Goal: Task Accomplishment & Management: Manage account settings

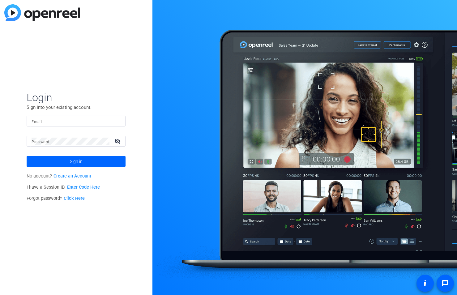
click at [87, 127] on mat-form-field "Email" at bounding box center [76, 126] width 99 height 20
click at [78, 118] on input "Email" at bounding box center [76, 121] width 89 height 7
click at [104, 141] on keeper-lock "Open Keeper Popup" at bounding box center [104, 141] width 7 height 7
drag, startPoint x: 47, startPoint y: 141, endPoint x: 28, endPoint y: 142, distance: 19.2
click at [27, 142] on div "Password visibility_off" at bounding box center [76, 141] width 99 height 11
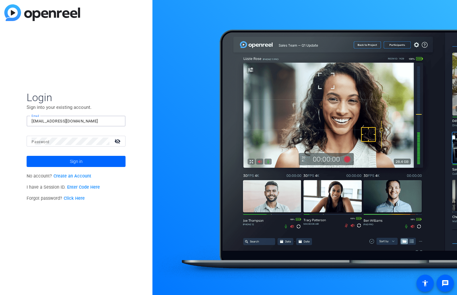
click at [86, 119] on input "[EMAIL_ADDRESS][DOMAIN_NAME]" at bounding box center [76, 121] width 89 height 7
drag, startPoint x: 86, startPoint y: 120, endPoint x: -37, endPoint y: 114, distance: 123.3
click at [0, 114] on html "Accessibility Screen-Reader Guide, Feedback, and Issue Reporting | New window L…" at bounding box center [228, 147] width 457 height 295
type input "[PERSON_NAME][EMAIL_ADDRESS][DOMAIN_NAME]"
click at [106, 140] on keeper-lock "Open Keeper Popup" at bounding box center [104, 141] width 7 height 7
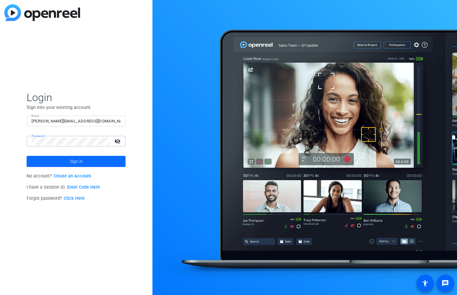
click at [57, 158] on span at bounding box center [76, 161] width 99 height 15
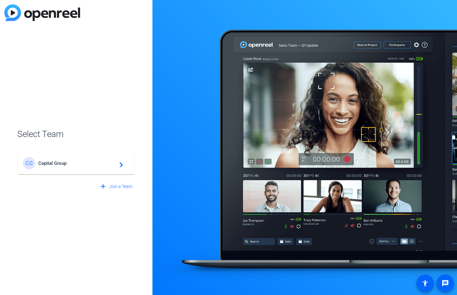
click at [97, 161] on span "Capital Group" at bounding box center [76, 164] width 77 height 6
